Goal: Answer question/provide support

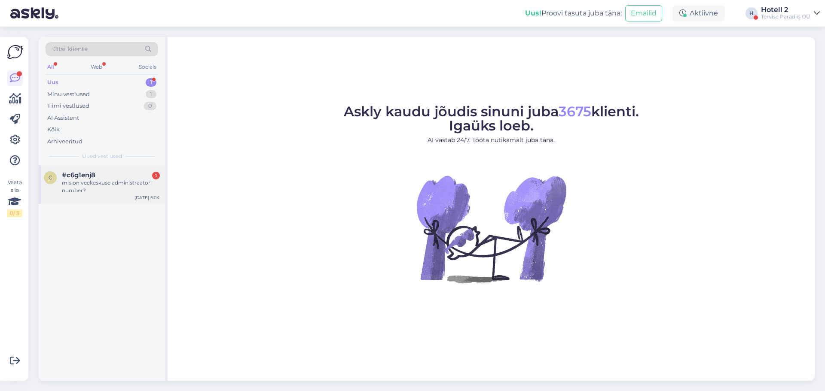
click at [136, 197] on div "[DATE] 6:04" at bounding box center [146, 198] width 25 height 6
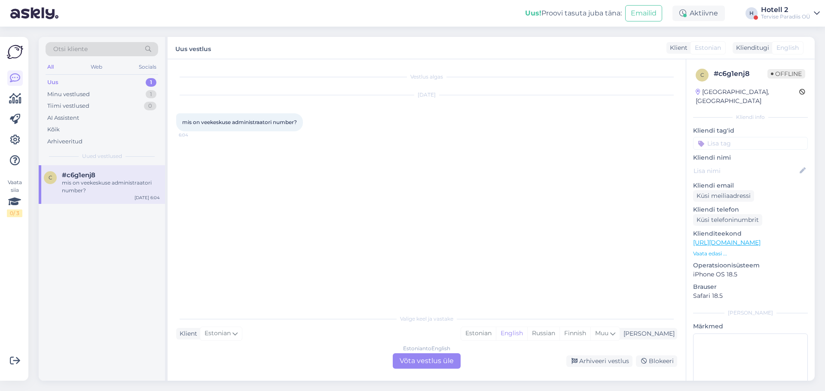
click at [433, 367] on div "Estonian to English Võta vestlus üle" at bounding box center [427, 360] width 68 height 15
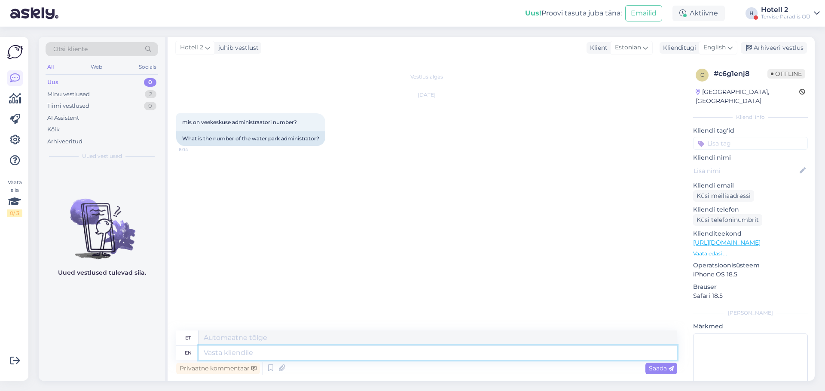
click at [408, 354] on textarea at bounding box center [437, 353] width 478 height 15
type textarea "Hello!"
type textarea "Tere!"
type textarea "Hello! Y"
type textarea "Tere! Jep"
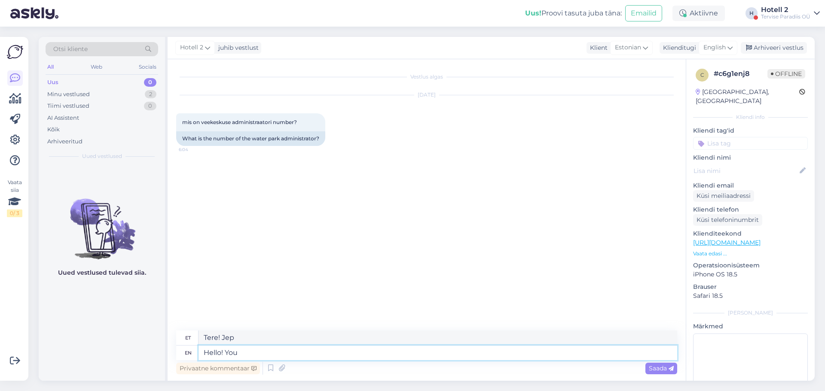
type textarea "Hello! You c"
type textarea "Tere! Sina"
type textarea "Hello! You can"
type textarea "Tere! Sa võid"
type textarea "Hello! You can"
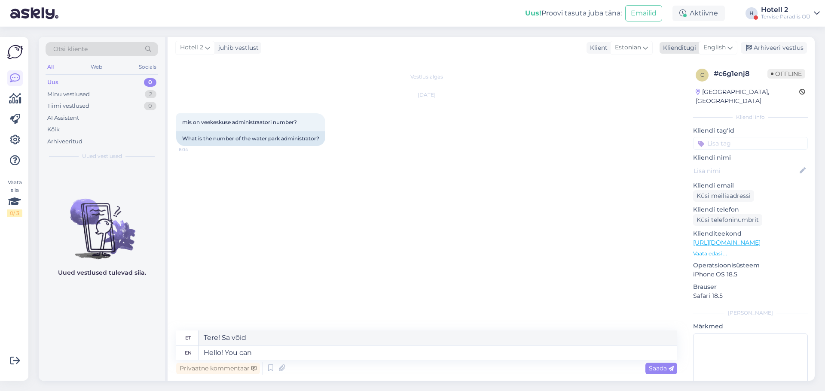
click at [713, 43] on div "English" at bounding box center [717, 48] width 39 height 14
type input "es"
click at [688, 104] on link "Estonian" at bounding box center [698, 100] width 94 height 14
drag, startPoint x: 235, startPoint y: 352, endPoint x: 138, endPoint y: 352, distance: 97.5
click at [138, 352] on div "Otsi kliente All Web Socials Uus 0 Minu vestlused 2 Tiimi vestlused 0 AI Assist…" at bounding box center [427, 209] width 776 height 344
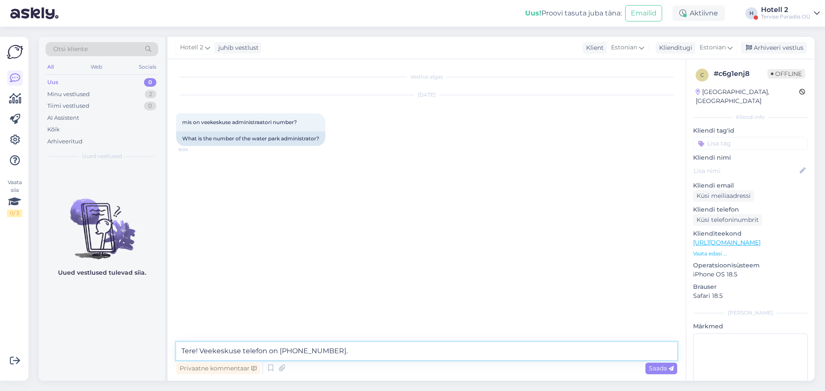
type textarea "Tere! Veekeskuse telefon on [PHONE_NUMBER]."
click at [661, 369] on span "Saada" at bounding box center [661, 369] width 25 height 8
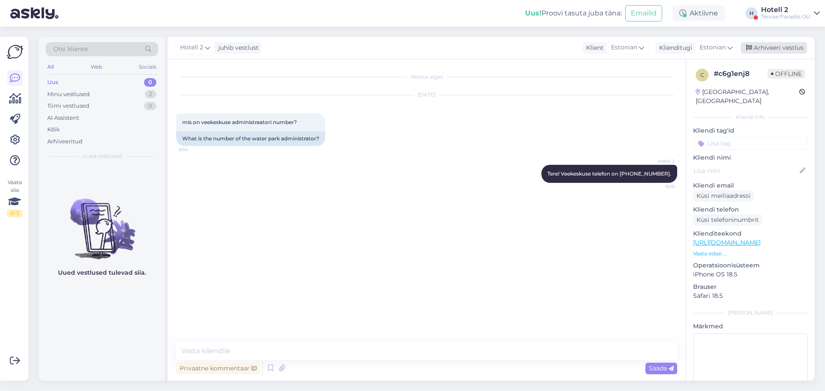
click at [773, 46] on div "Arhiveeri vestlus" at bounding box center [773, 48] width 66 height 12
